Goal: Information Seeking & Learning: Learn about a topic

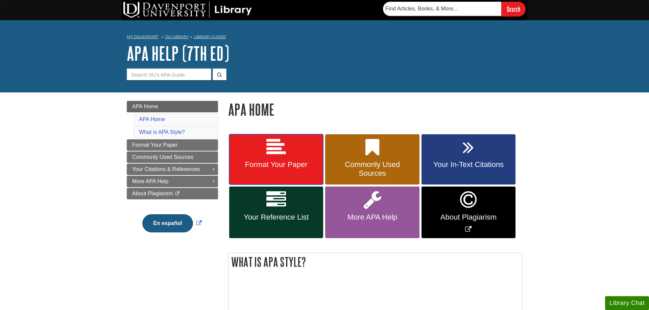
click at [286, 166] on span "Format Your Paper" at bounding box center [276, 164] width 84 height 9
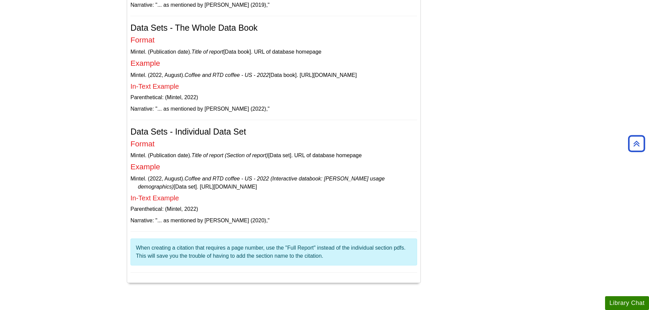
scroll to position [2176, 0]
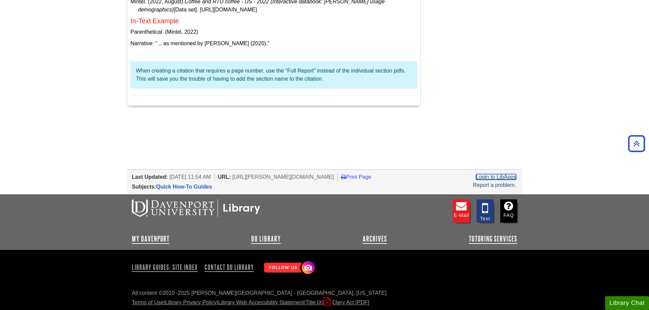
click at [501, 176] on link "Login to LibApps" at bounding box center [496, 177] width 40 height 6
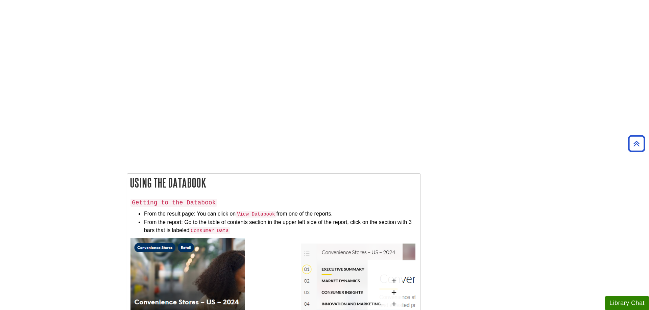
scroll to position [861, 0]
